Goal: Navigation & Orientation: Find specific page/section

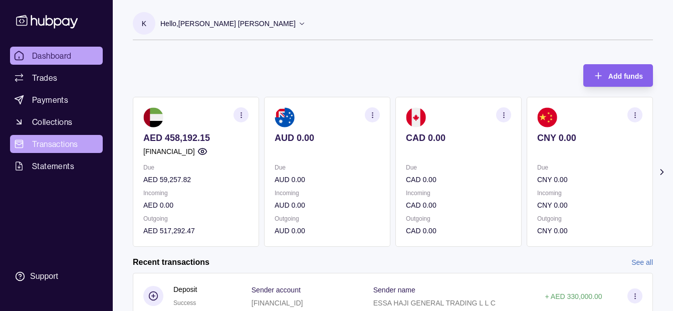
click at [45, 149] on span "Transactions" at bounding box center [55, 144] width 46 height 12
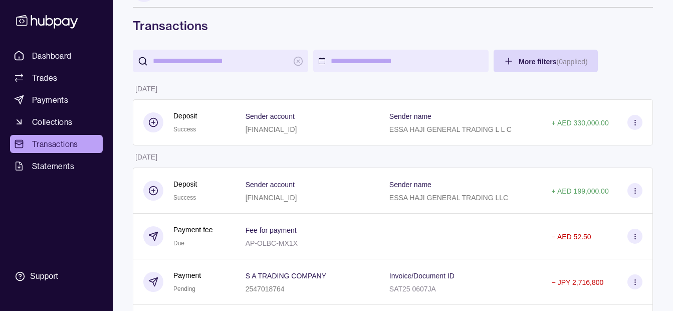
scroll to position [100, 0]
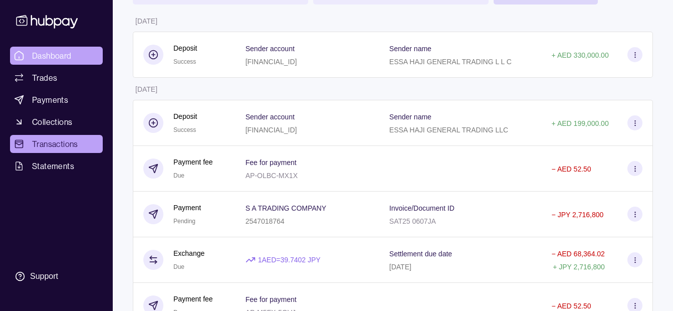
click at [65, 59] on span "Dashboard" at bounding box center [52, 56] width 40 height 12
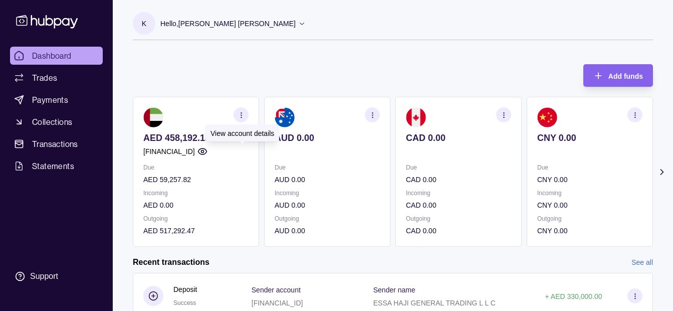
click at [208, 155] on icon "button" at bounding box center [203, 151] width 10 height 10
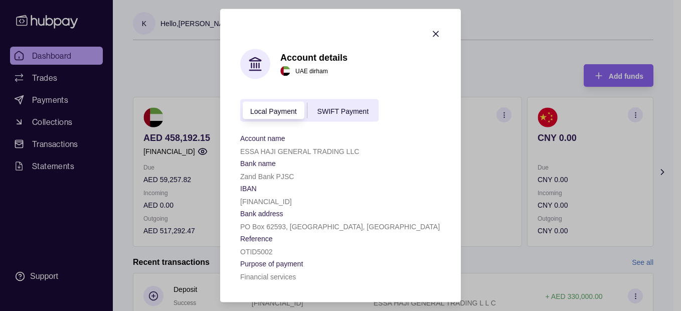
drag, startPoint x: 241, startPoint y: 202, endPoint x: 340, endPoint y: 202, distance: 99.3
click at [340, 202] on div "[FINANCIAL_ID]" at bounding box center [340, 201] width 201 height 12
copy p "[FINANCIAL_ID]"
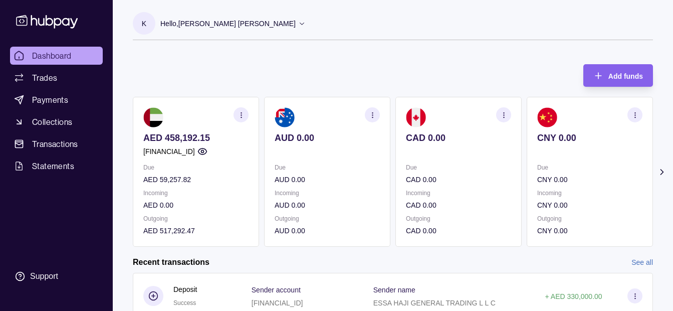
click at [200, 28] on p "Hello, [PERSON_NAME] [PERSON_NAME]" at bounding box center [227, 23] width 135 height 11
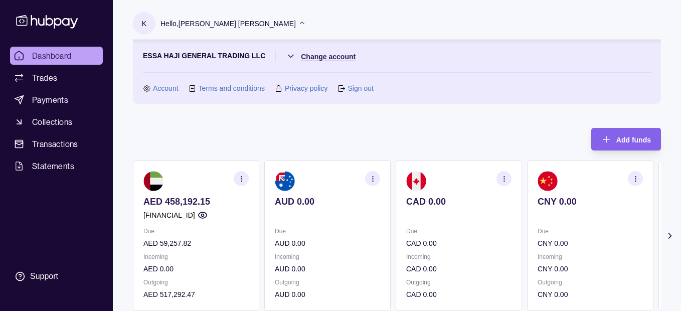
click at [317, 54] on html "Dashboard Trades Payments Collections Transactions Statements Support K Hello, …" at bounding box center [340, 298] width 681 height 597
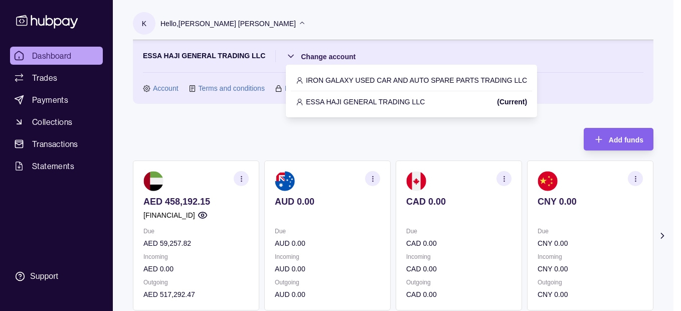
click at [348, 79] on p "IRON GALAXY USED CAR AND AUTO SPARE PARTS TRADING LLC" at bounding box center [416, 80] width 221 height 11
